Goal: Find specific page/section: Find specific page/section

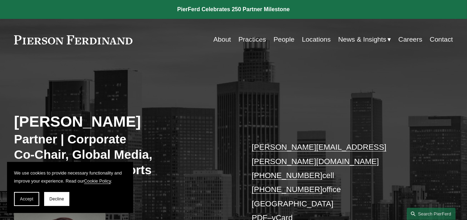
click at [249, 42] on link "Practices" at bounding box center [252, 39] width 28 height 13
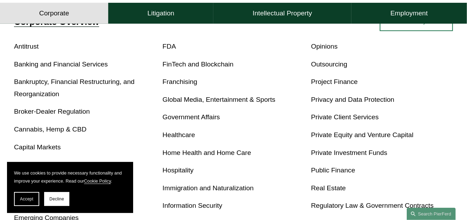
scroll to position [280, 0]
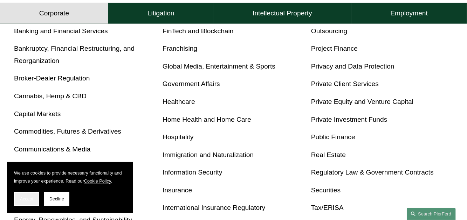
click at [28, 199] on span "Accept" at bounding box center [26, 199] width 13 height 5
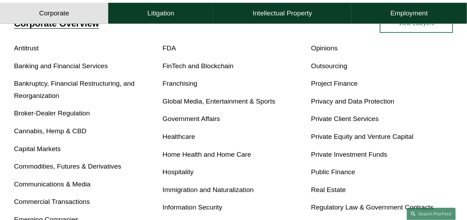
scroll to position [210, 0]
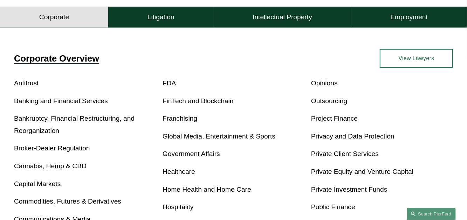
click at [249, 138] on link "Global Media, Entertainment & Sports" at bounding box center [219, 136] width 113 height 7
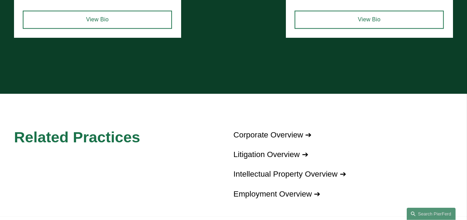
scroll to position [850, 0]
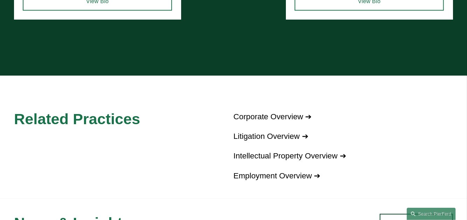
click at [264, 141] on link "Litigation Overview ➔" at bounding box center [270, 136] width 75 height 9
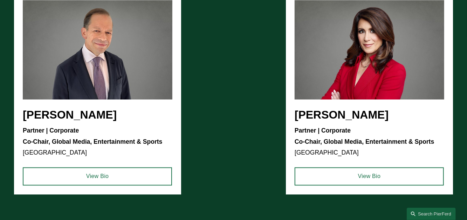
scroll to position [676, 0]
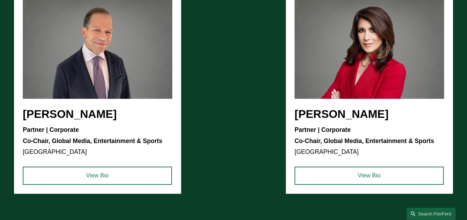
click at [90, 119] on ul "Steven S. Sidman Partner | Corporate Co-Chair, Global Media, Entertainment & Sp…" at bounding box center [233, 92] width 439 height 203
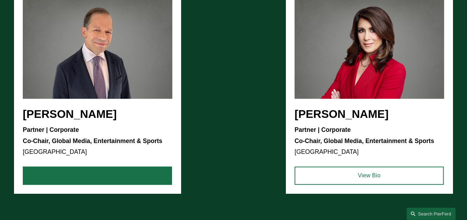
click at [83, 189] on ul "Steven S. Sidman Partner | Corporate Co-Chair, Global Media, Entertainment & Sp…" at bounding box center [233, 92] width 439 height 203
click at [87, 184] on link "View Bio" at bounding box center [97, 176] width 149 height 18
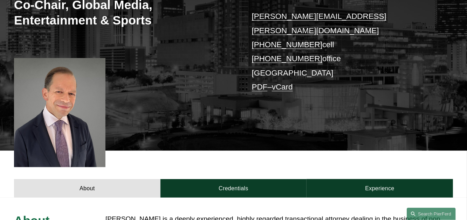
scroll to position [105, 0]
